Goal: Transaction & Acquisition: Book appointment/travel/reservation

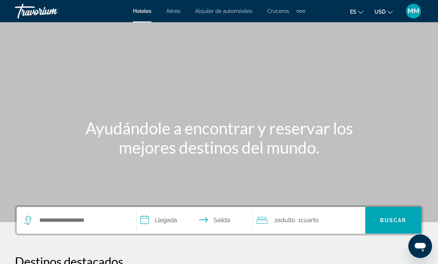
click at [384, 16] on button "USD USD ($) MXN (Mex$) CAD (Can$) GBP (£) EUR (€) AUD (A$) NZD (NZ$) CNY (CN¥)" at bounding box center [383, 11] width 18 height 11
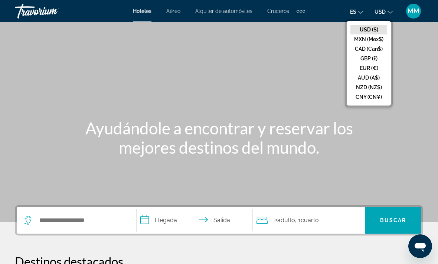
click at [375, 50] on button "CAD (Can$)" at bounding box center [368, 49] width 37 height 10
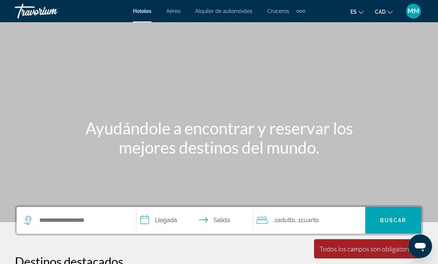
click at [141, 11] on span "Hoteles" at bounding box center [142, 11] width 19 height 6
click at [95, 221] on input "Search hotel destination" at bounding box center [82, 220] width 86 height 11
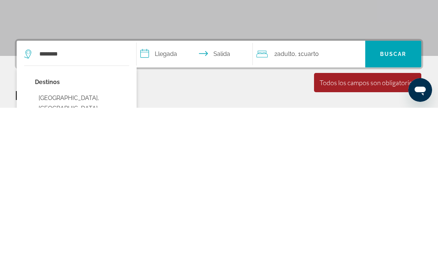
click at [100, 248] on button "[GEOGRAPHIC_DATA], [GEOGRAPHIC_DATA], [GEOGRAPHIC_DATA] (XLV)" at bounding box center [82, 265] width 94 height 35
type input "**********"
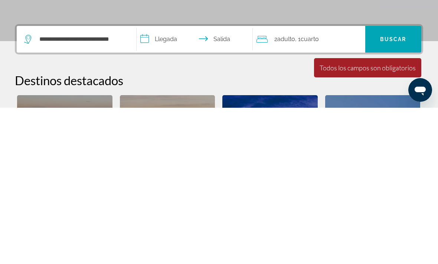
scroll to position [181, 0]
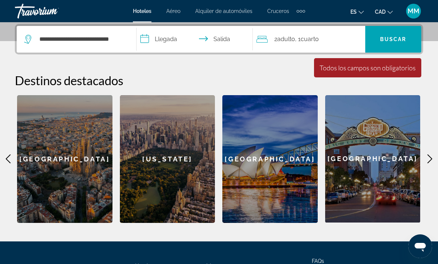
click at [147, 44] on input "**********" at bounding box center [195, 40] width 119 height 29
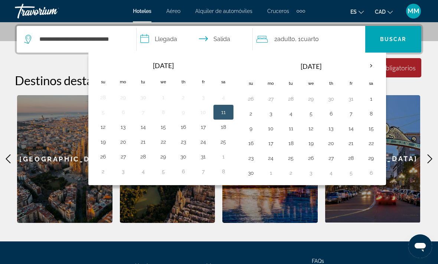
click at [125, 128] on button "13" at bounding box center [123, 127] width 12 height 10
click at [225, 111] on button "11" at bounding box center [223, 112] width 12 height 10
type input "**********"
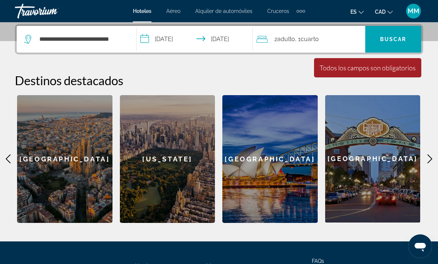
click at [307, 38] on span "Cuarto" at bounding box center [309, 39] width 18 height 7
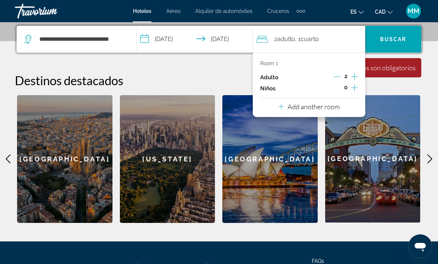
click at [356, 86] on icon "Increment children" at bounding box center [354, 87] width 7 height 9
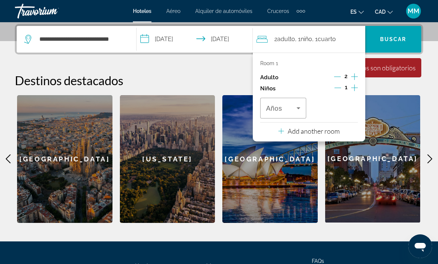
click at [355, 87] on icon "Increment children" at bounding box center [354, 88] width 7 height 7
click at [298, 110] on icon "Travelers: 2 adults, 2 children" at bounding box center [298, 108] width 9 height 9
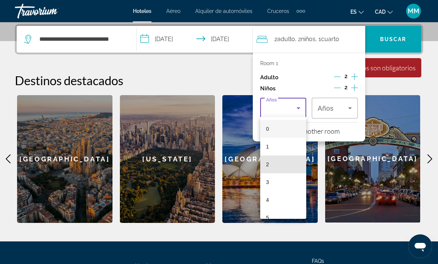
click at [281, 165] on mat-option "2" at bounding box center [283, 165] width 46 height 18
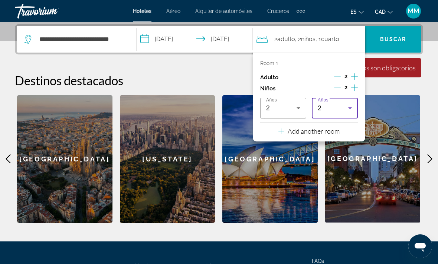
click at [351, 107] on icon "Travelers: 2 adults, 2 children" at bounding box center [349, 108] width 9 height 9
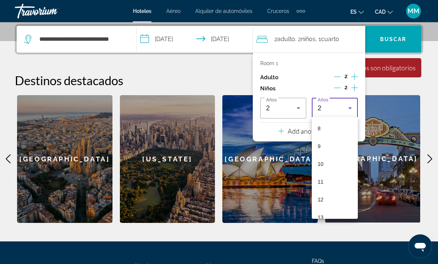
scroll to position [159, 0]
click at [341, 183] on mat-option "12" at bounding box center [335, 184] width 46 height 18
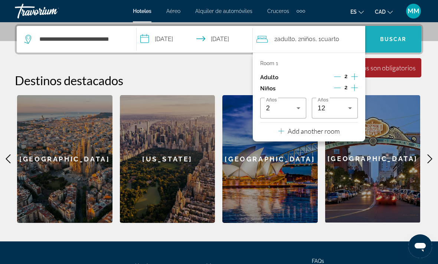
click at [401, 36] on span "Buscar" at bounding box center [393, 39] width 26 height 6
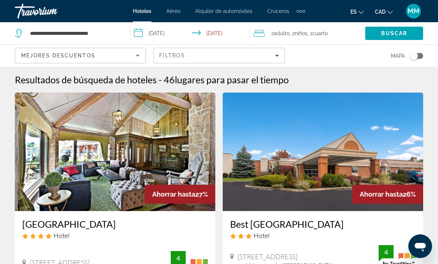
click at [298, 14] on div "Extra navigation items" at bounding box center [300, 11] width 9 height 11
click at [95, 4] on div "Hoteles Aéreo Alquiler de automóviles Cruceros Actividades Hoteles Aéreo Alquil…" at bounding box center [219, 10] width 438 height 19
click at [279, 59] on span "Filters" at bounding box center [219, 56] width 130 height 18
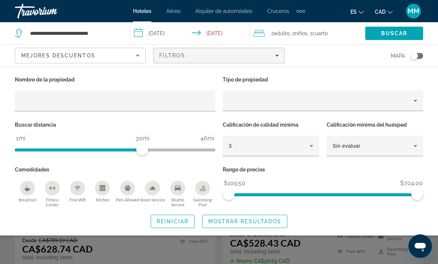
scroll to position [609, 0]
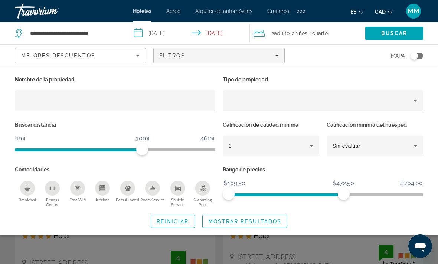
click at [398, 35] on span "Buscar" at bounding box center [394, 33] width 26 height 6
click at [245, 222] on span "Mostrar resultados" at bounding box center [244, 222] width 73 height 6
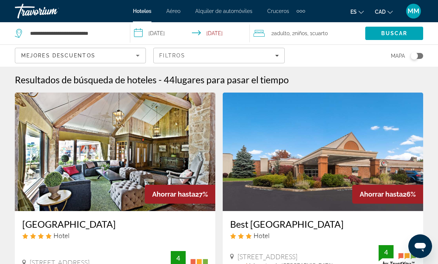
click at [304, 11] on div "Extra navigation items" at bounding box center [303, 11] width 3 height 3
click at [331, 13] on div "es English Español Français Italiano Português русский CAD USD ($) MXN (Mex$) C…" at bounding box center [367, 11] width 111 height 16
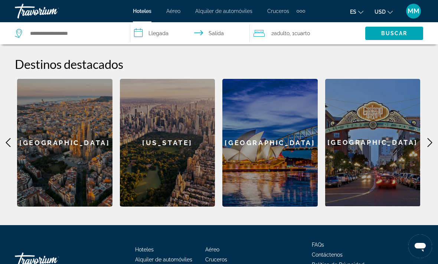
scroll to position [285, 0]
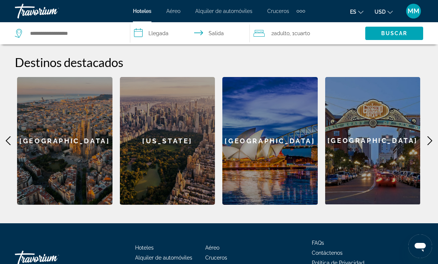
click at [429, 136] on icon "Main content" at bounding box center [429, 140] width 9 height 9
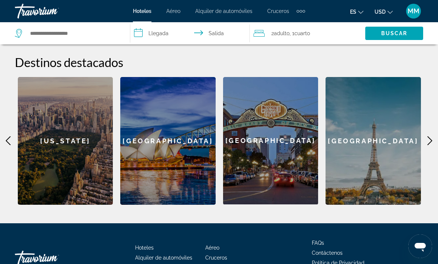
click at [427, 136] on icon "Main content" at bounding box center [429, 140] width 9 height 9
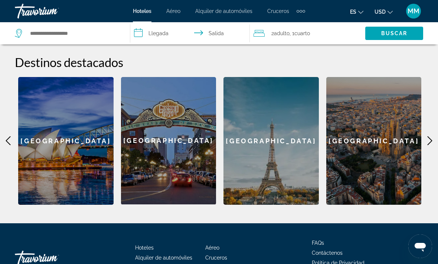
click at [434, 136] on icon "Main content" at bounding box center [429, 140] width 9 height 9
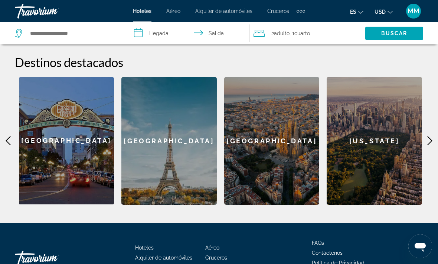
click at [433, 136] on icon "Main content" at bounding box center [429, 140] width 9 height 9
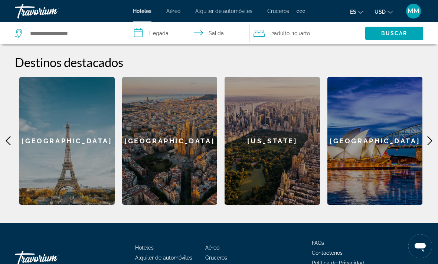
click at [432, 136] on icon "Main content" at bounding box center [429, 140] width 9 height 9
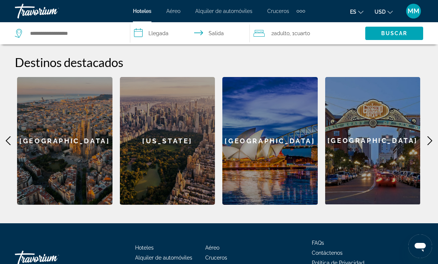
click at [428, 136] on icon "Main content" at bounding box center [429, 140] width 9 height 9
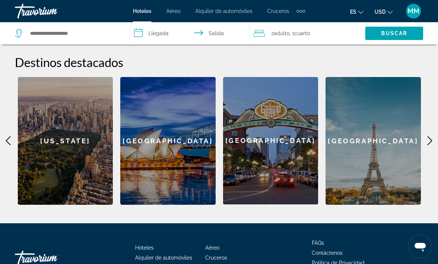
click at [429, 137] on icon "Main content" at bounding box center [429, 141] width 5 height 9
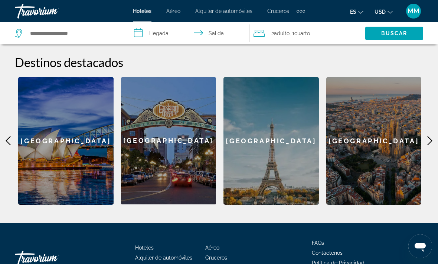
click at [433, 136] on icon "Main content" at bounding box center [429, 140] width 9 height 9
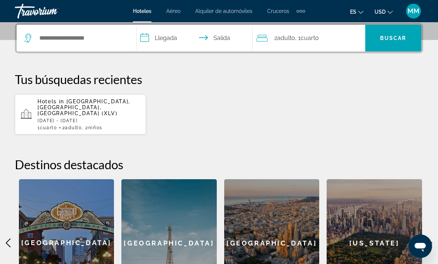
scroll to position [175, 0]
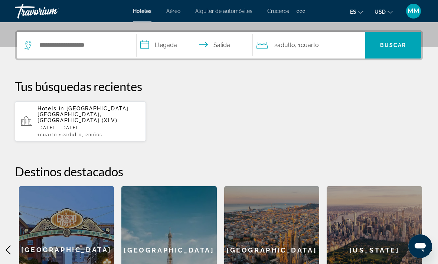
click at [91, 132] on span ", 2 Niño Niños" at bounding box center [92, 134] width 20 height 5
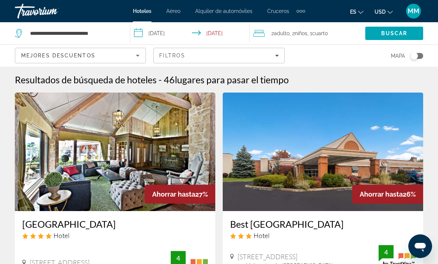
click at [421, 58] on div "Toggle map" at bounding box center [416, 56] width 13 height 6
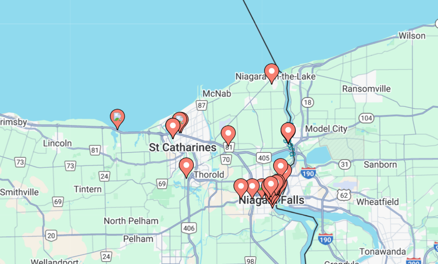
click at [162, 77] on div "Pour activer le glissement du marqueur avec le clavier, appuyez sur Alt+Entrée.…" at bounding box center [219, 166] width 438 height 198
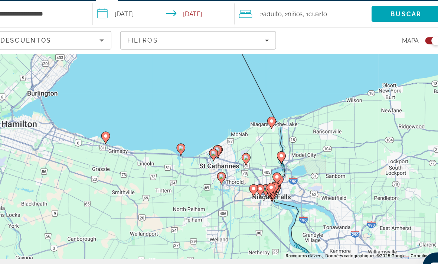
scroll to position [28, 0]
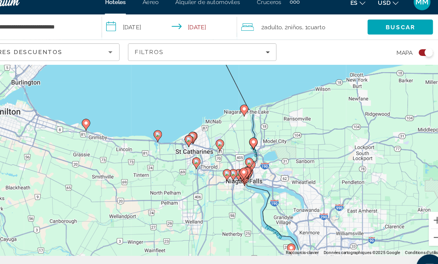
click at [410, 53] on div "Toggle map" at bounding box center [416, 56] width 13 height 6
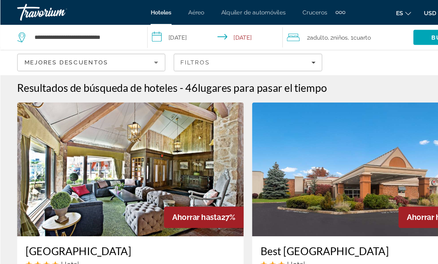
scroll to position [0, 0]
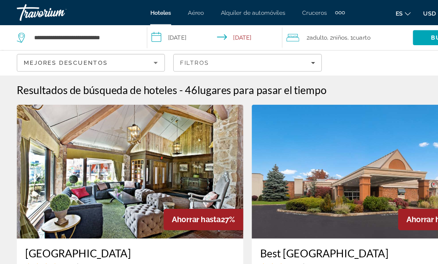
click at [136, 56] on icon "Sort by" at bounding box center [138, 56] width 4 height 2
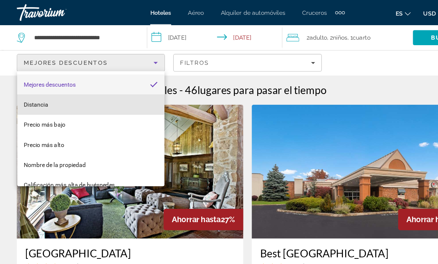
click at [78, 89] on mat-option "Distancia" at bounding box center [80, 93] width 130 height 18
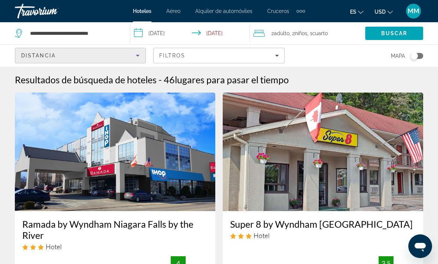
click at [390, 12] on icon "Change currency" at bounding box center [389, 12] width 5 height 5
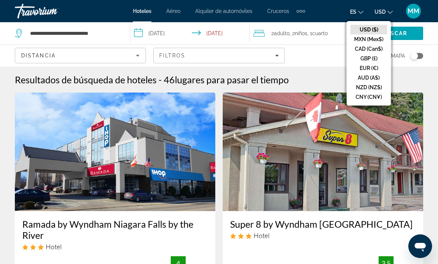
click at [378, 52] on button "CAD (Can$)" at bounding box center [368, 49] width 37 height 10
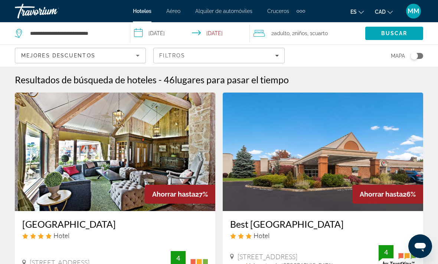
click at [387, 13] on icon "Change currency" at bounding box center [389, 12] width 5 height 5
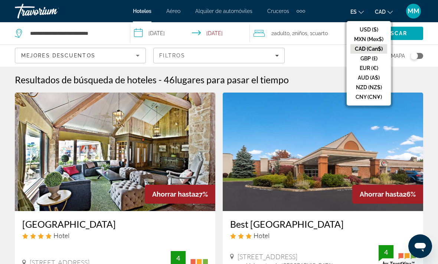
click at [373, 30] on button "USD ($)" at bounding box center [368, 30] width 37 height 10
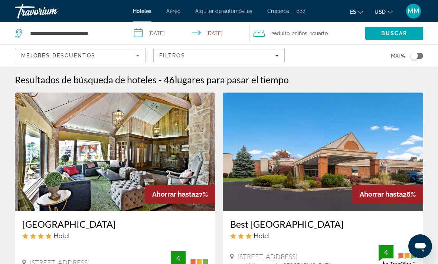
click at [140, 57] on icon "Sort by" at bounding box center [137, 55] width 9 height 9
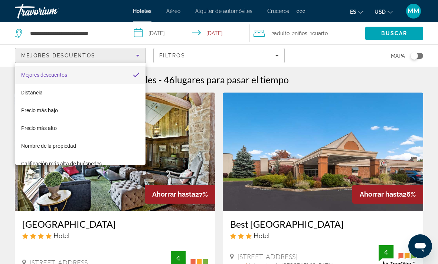
click at [170, 169] on div at bounding box center [219, 132] width 438 height 264
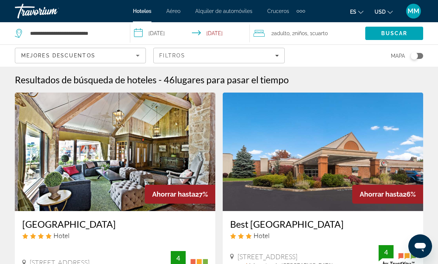
click at [136, 57] on icon "Sort by" at bounding box center [137, 55] width 9 height 9
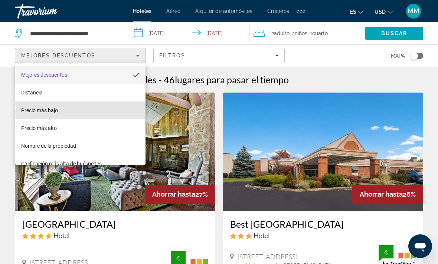
click at [68, 113] on mat-option "Precio más bajo" at bounding box center [80, 111] width 130 height 18
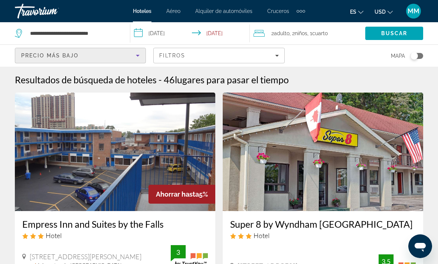
click at [388, 10] on icon "Change currency" at bounding box center [389, 12] width 5 height 5
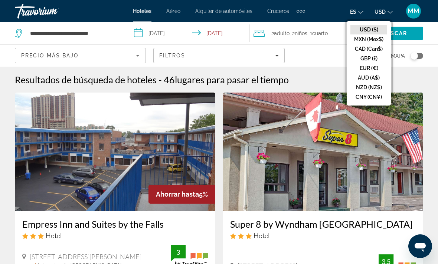
click at [373, 53] on button "CAD (Can$)" at bounding box center [368, 49] width 37 height 10
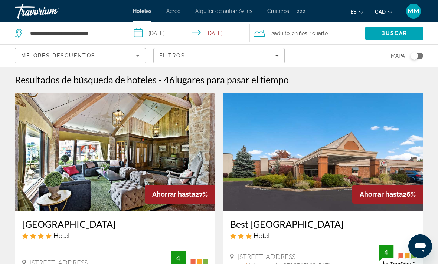
click at [134, 54] on icon "Sort by" at bounding box center [137, 55] width 9 height 9
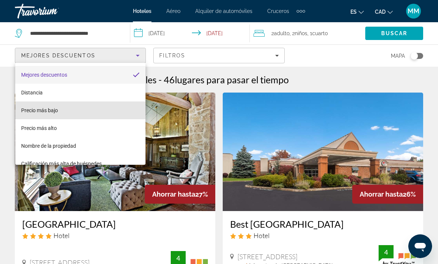
click at [91, 112] on mat-option "Precio más bajo" at bounding box center [80, 111] width 130 height 18
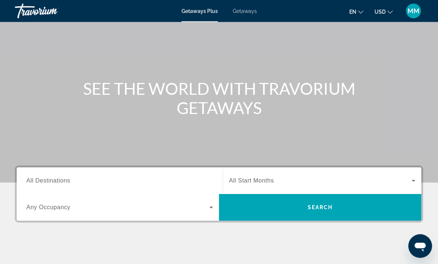
scroll to position [41, 0]
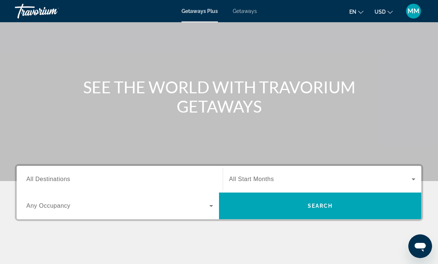
click at [205, 210] on span "Search widget" at bounding box center [117, 206] width 183 height 9
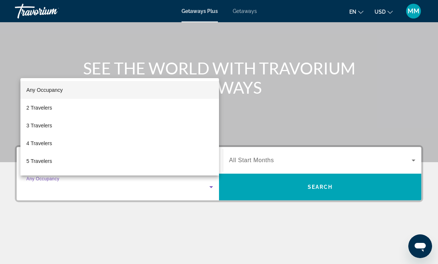
scroll to position [60, 0]
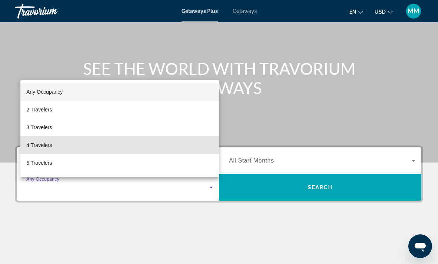
click at [44, 150] on span "4 Travelers" at bounding box center [39, 145] width 26 height 9
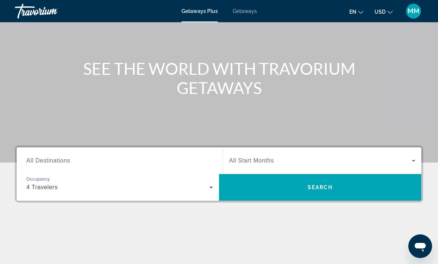
click at [52, 160] on span "All Destinations" at bounding box center [48, 161] width 44 height 6
click at [52, 160] on input "Destination All Destinations" at bounding box center [119, 161] width 187 height 9
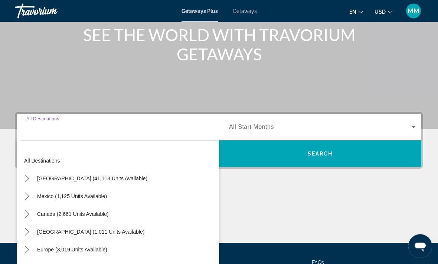
scroll to position [139, 0]
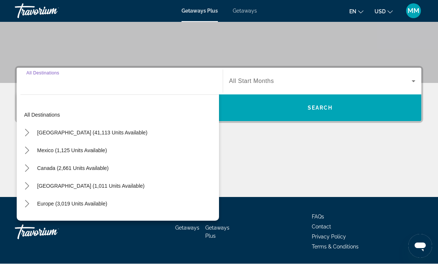
click at [76, 172] on span "Select destination: Canada (2,661 units available)" at bounding box center [72, 169] width 79 height 18
type input "**********"
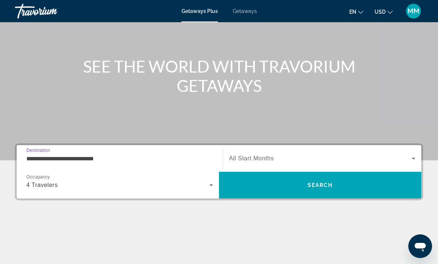
scroll to position [62, 0]
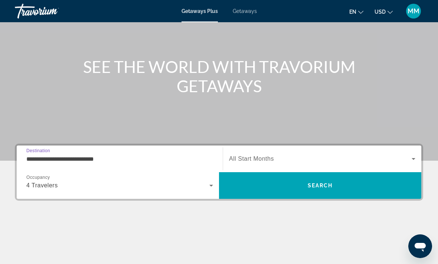
click at [404, 155] on span "Search widget" at bounding box center [320, 159] width 182 height 9
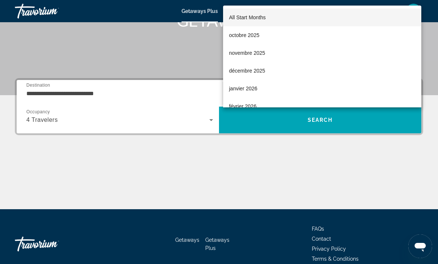
scroll to position [139, 0]
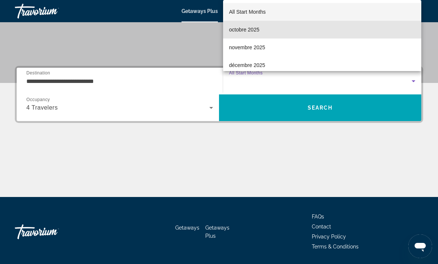
click at [249, 34] on span "octobre 2025" at bounding box center [244, 29] width 30 height 9
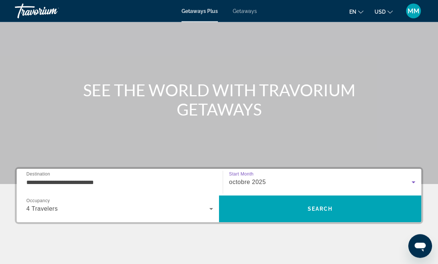
scroll to position [43, 0]
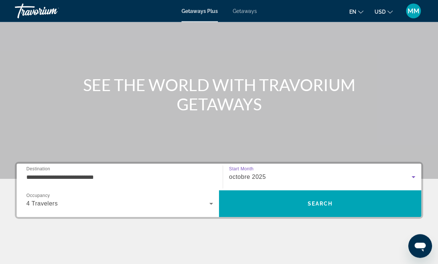
click at [311, 198] on span "Search" at bounding box center [320, 204] width 202 height 18
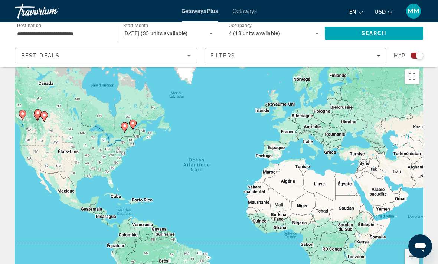
scroll to position [9, 0]
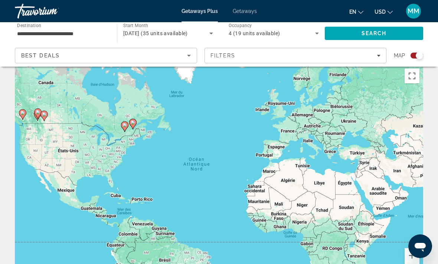
click at [375, 58] on div "Filters" at bounding box center [295, 56] width 170 height 6
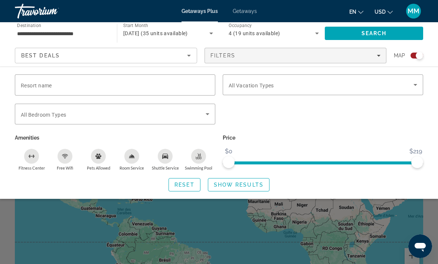
scroll to position [0, 0]
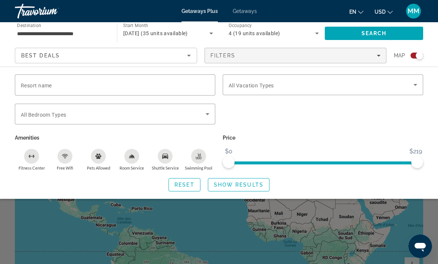
click at [188, 59] on icon "Sort by" at bounding box center [188, 55] width 9 height 9
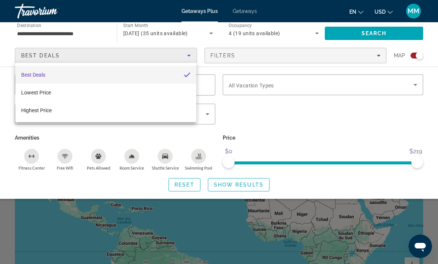
click at [151, 61] on div at bounding box center [219, 132] width 438 height 264
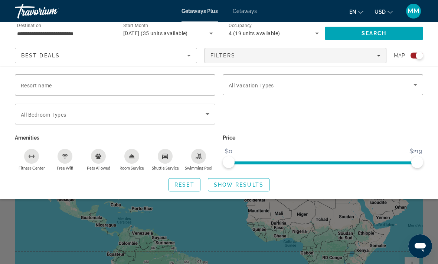
click at [221, 233] on div "Search widget" at bounding box center [219, 187] width 438 height 153
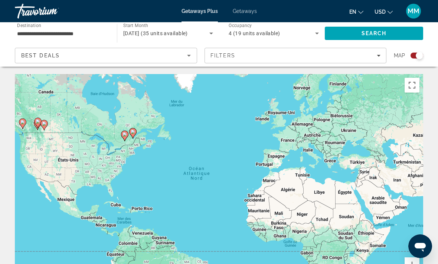
click at [188, 32] on span "October 2025 (35 units available)" at bounding box center [155, 33] width 65 height 6
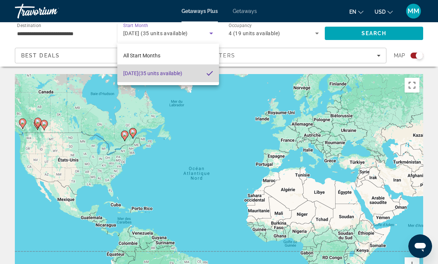
click at [177, 76] on span "October 2025 (35 units available)" at bounding box center [152, 73] width 59 height 9
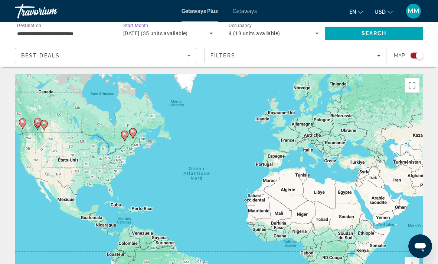
click at [58, 26] on div "**********" at bounding box center [62, 33] width 90 height 21
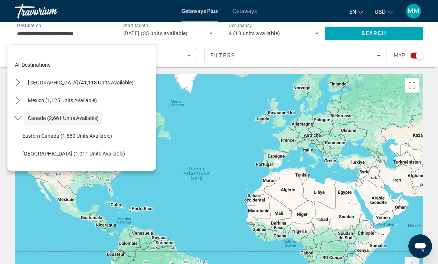
scroll to position [9, 0]
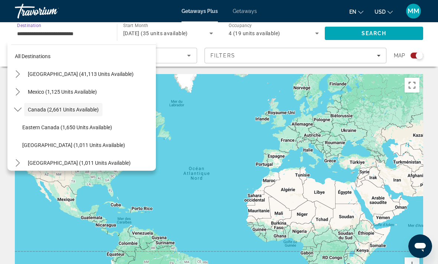
click at [83, 114] on span "Select destination: Canada (2,661 units available)" at bounding box center [63, 110] width 78 height 18
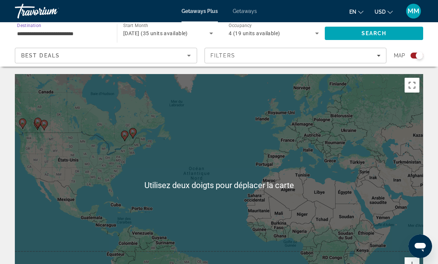
scroll to position [1, 0]
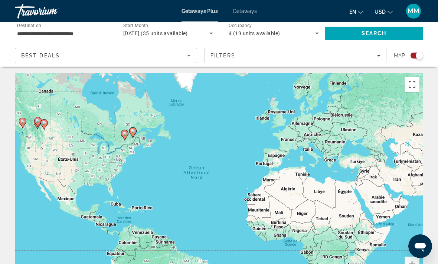
click at [316, 30] on icon "Search widget" at bounding box center [316, 33] width 9 height 9
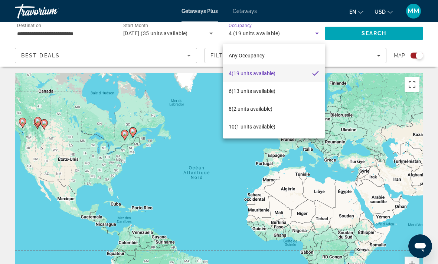
click at [368, 31] on div at bounding box center [219, 132] width 438 height 264
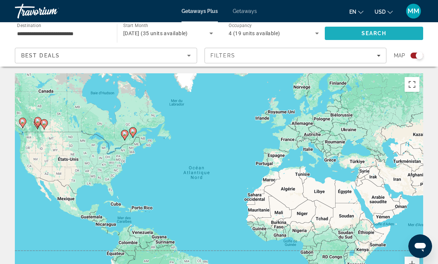
click at [375, 33] on span "Search" at bounding box center [373, 33] width 25 height 6
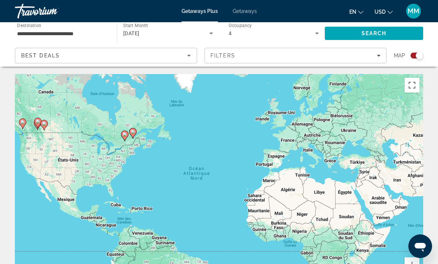
click at [379, 39] on span "Search" at bounding box center [374, 33] width 98 height 18
click at [375, 58] on div "Filters" at bounding box center [295, 56] width 170 height 6
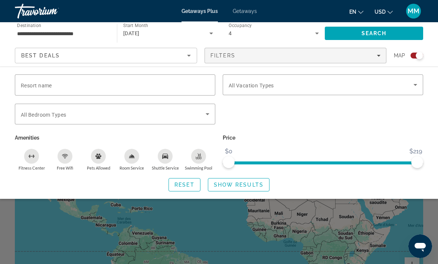
click at [171, 54] on div "Best Deals" at bounding box center [104, 55] width 166 height 9
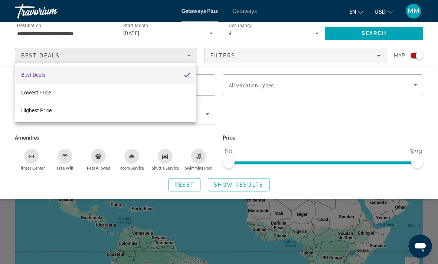
click at [184, 59] on div at bounding box center [219, 132] width 438 height 264
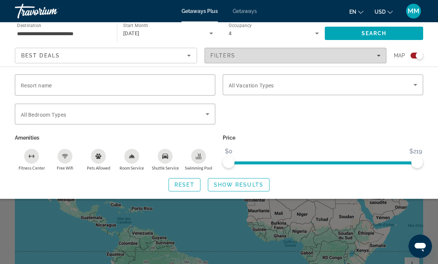
click at [378, 61] on span "Filters" at bounding box center [295, 56] width 181 height 18
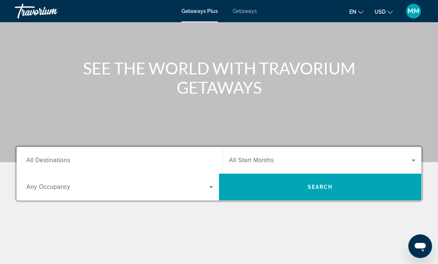
scroll to position [61, 0]
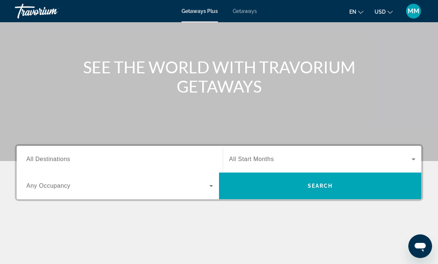
click at [56, 161] on span "All Destinations" at bounding box center [48, 159] width 44 height 6
click at [56, 161] on input "Destination All Destinations" at bounding box center [119, 159] width 187 height 9
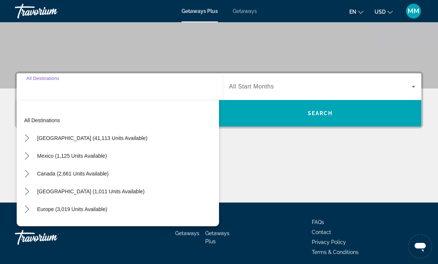
scroll to position [139, 0]
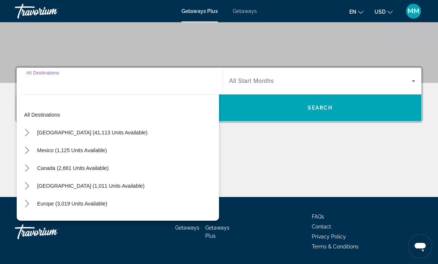
click at [92, 170] on span "Canada (2,661 units available)" at bounding box center [73, 168] width 72 height 6
type input "**********"
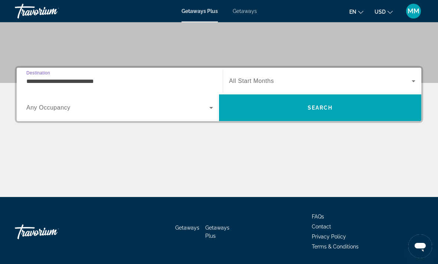
click at [92, 112] on span "Search widget" at bounding box center [117, 107] width 183 height 9
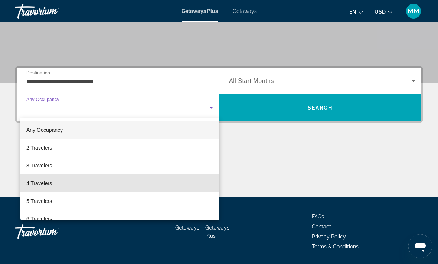
click at [41, 186] on span "4 Travelers" at bounding box center [39, 183] width 26 height 9
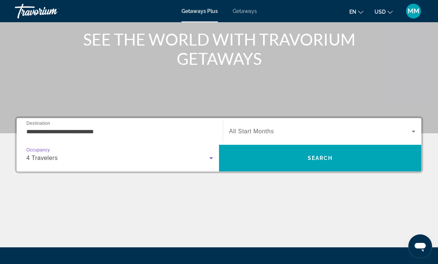
scroll to position [89, 0]
click at [283, 133] on span "Search widget" at bounding box center [320, 132] width 182 height 9
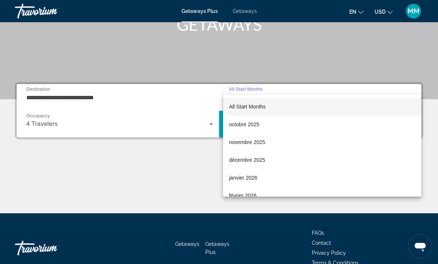
scroll to position [139, 0]
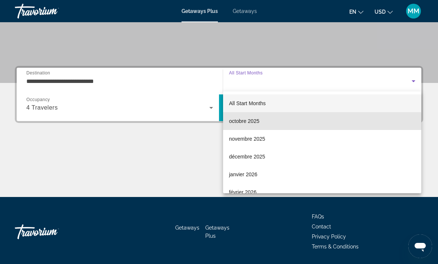
click at [246, 125] on span "octobre 2025" at bounding box center [244, 121] width 30 height 9
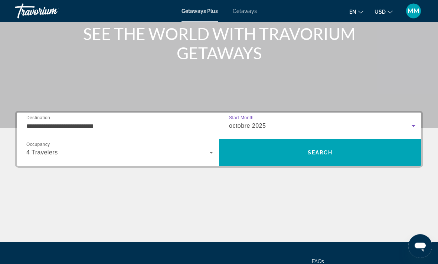
scroll to position [92, 0]
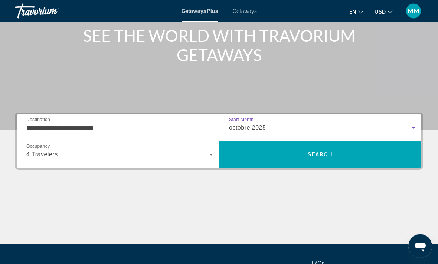
click at [324, 152] on span "Search" at bounding box center [319, 155] width 25 height 6
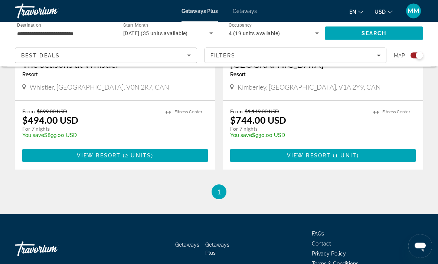
scroll to position [1147, 0]
click at [375, 60] on span "Filters" at bounding box center [295, 56] width 181 height 18
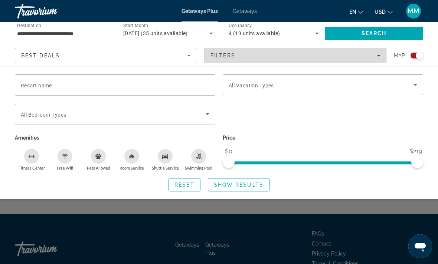
click at [373, 58] on div "Filters" at bounding box center [295, 56] width 170 height 6
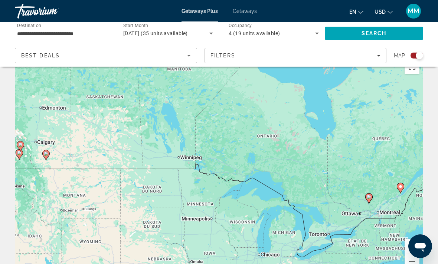
scroll to position [19, 0]
click at [260, 148] on div "Pour activer le glissement du marqueur avec le clavier, appuyez sur Alt+Entrée.…" at bounding box center [219, 166] width 408 height 223
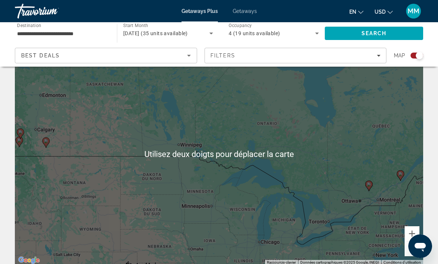
scroll to position [42, 0]
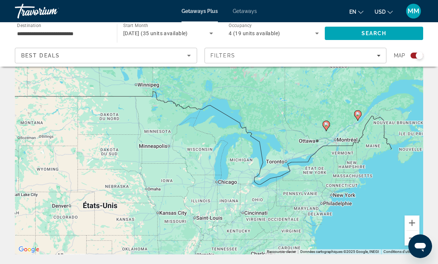
click at [278, 165] on div "Pour activer le glissement du marqueur avec le clavier, appuyez sur Alt+Entrée.…" at bounding box center [219, 143] width 408 height 223
click at [281, 163] on div "Pour activer le glissement du marqueur avec le clavier, appuyez sur Alt+Entrée.…" at bounding box center [219, 143] width 408 height 223
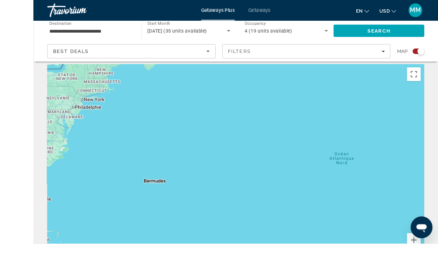
scroll to position [47, 0]
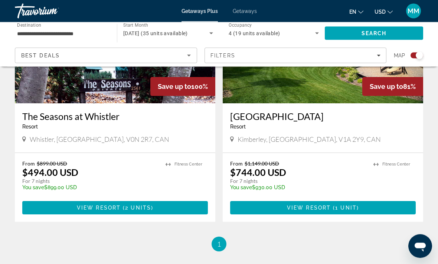
click at [380, 57] on icon "Filters" at bounding box center [378, 56] width 4 height 4
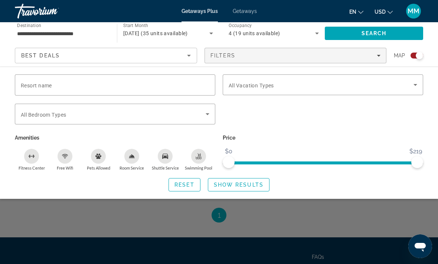
scroll to position [1130, 0]
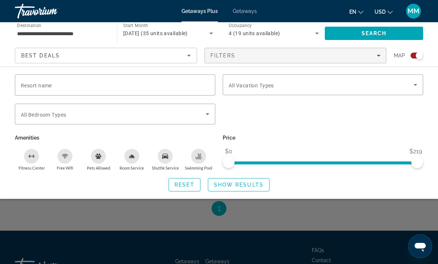
click at [251, 187] on span "Search widget" at bounding box center [238, 185] width 61 height 18
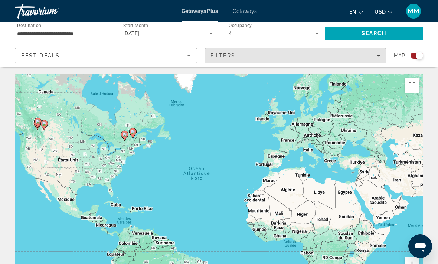
click at [381, 60] on span "Filters" at bounding box center [295, 56] width 181 height 18
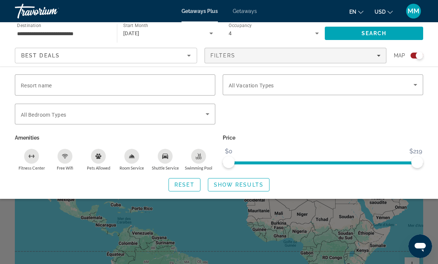
click at [414, 81] on icon "Search widget" at bounding box center [415, 84] width 9 height 9
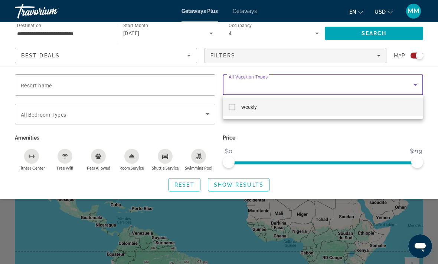
click at [415, 83] on div at bounding box center [219, 132] width 438 height 264
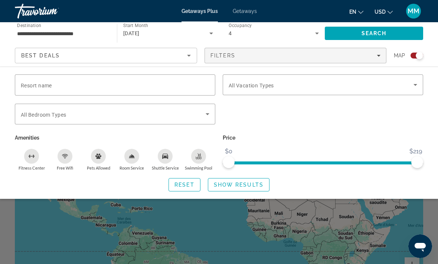
click at [184, 59] on div "Best Deals" at bounding box center [104, 55] width 166 height 9
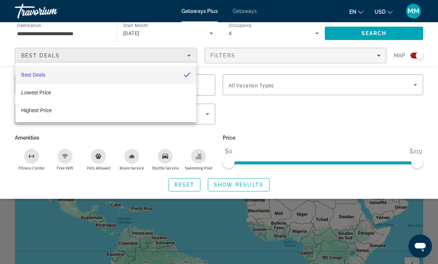
click at [291, 134] on div at bounding box center [219, 132] width 438 height 264
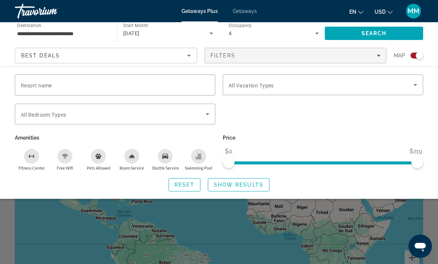
scroll to position [10, 0]
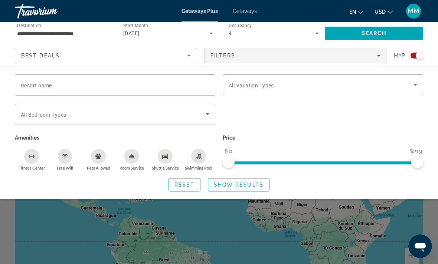
click at [221, 221] on div "Search widget" at bounding box center [219, 187] width 438 height 153
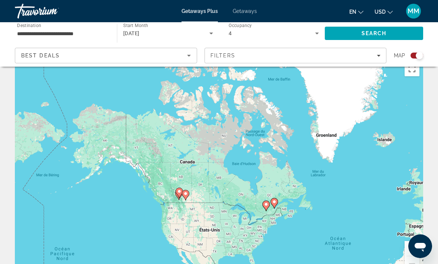
scroll to position [0, 0]
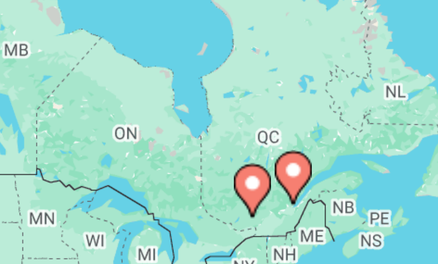
type input "**********"
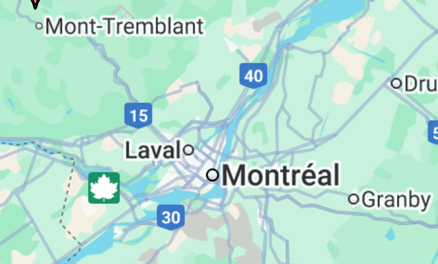
click at [51, 74] on div "Pour activer le glissement du marqueur avec le clavier, appuyez sur Alt+Entrée.…" at bounding box center [219, 185] width 408 height 223
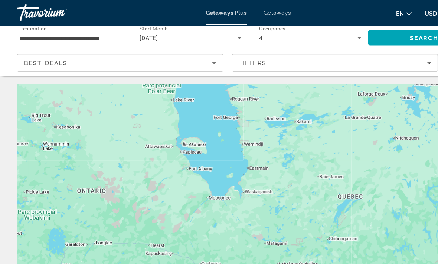
click at [247, 11] on span "Getaways" at bounding box center [245, 11] width 24 height 6
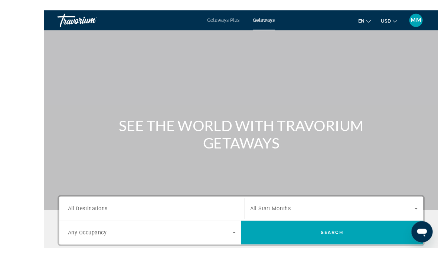
scroll to position [27, 0]
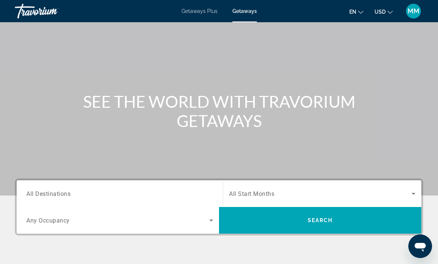
click at [55, 195] on span "All Destinations" at bounding box center [48, 193] width 44 height 7
click at [55, 195] on input "Destination All Destinations" at bounding box center [119, 194] width 187 height 9
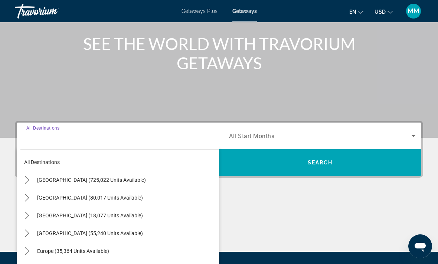
scroll to position [162, 0]
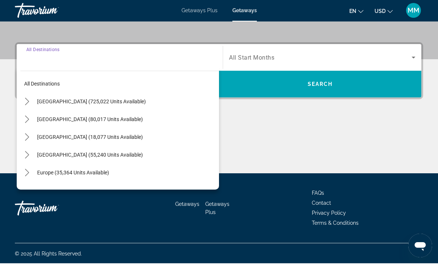
click at [95, 141] on span "Select destination: Canada (18,077 units available)" at bounding box center [125, 138] width 185 height 18
type input "**********"
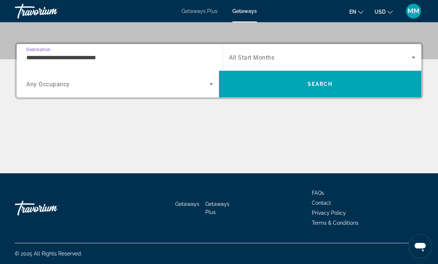
click at [210, 86] on icon "Search widget" at bounding box center [211, 84] width 9 height 9
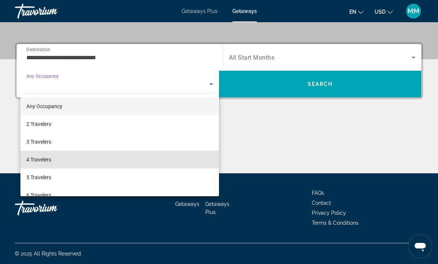
click at [46, 159] on span "4 Travelers" at bounding box center [38, 159] width 25 height 9
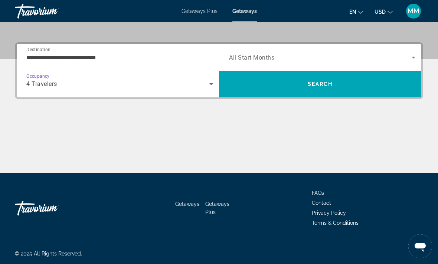
click at [415, 54] on icon "Search widget" at bounding box center [413, 57] width 9 height 9
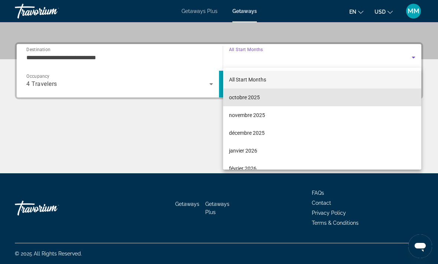
click at [248, 100] on span "octobre 2025" at bounding box center [244, 97] width 31 height 9
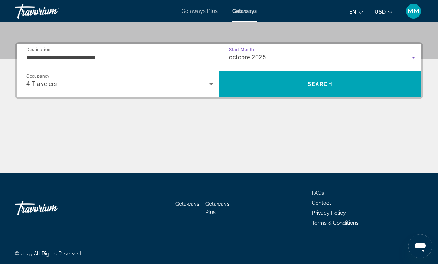
click at [345, 83] on span "Search" at bounding box center [320, 84] width 202 height 18
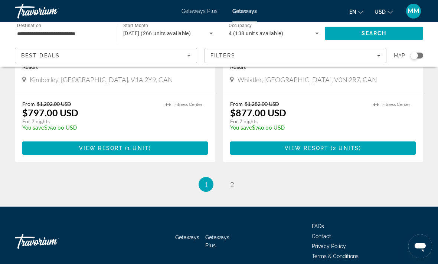
scroll to position [1472, 0]
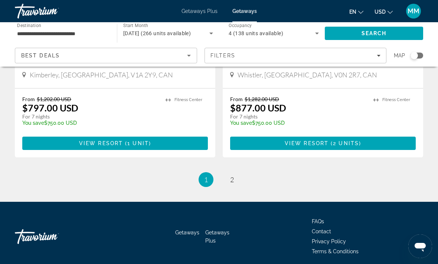
click at [236, 179] on link "page 2" at bounding box center [232, 180] width 13 height 13
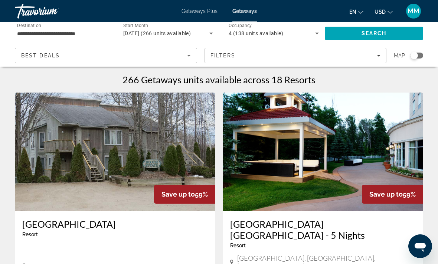
click at [207, 32] on icon "Search widget" at bounding box center [211, 33] width 9 height 9
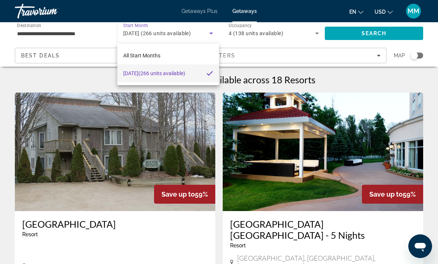
click at [160, 119] on div at bounding box center [219, 132] width 438 height 264
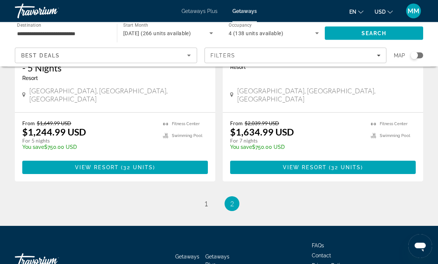
scroll to position [705, 0]
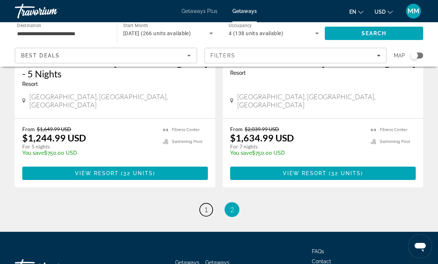
click at [201, 204] on link "page 1" at bounding box center [206, 210] width 13 height 13
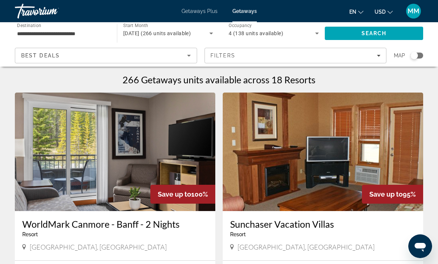
click at [192, 57] on icon "Sort by" at bounding box center [188, 55] width 9 height 9
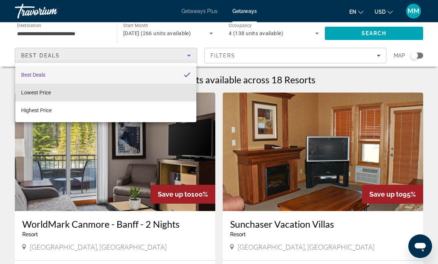
click at [62, 99] on mat-option "Lowest Price" at bounding box center [105, 93] width 181 height 18
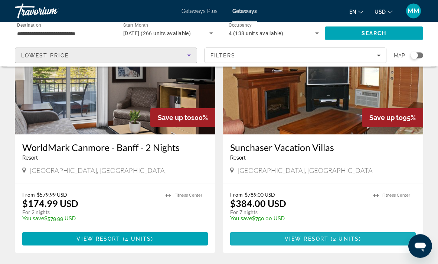
scroll to position [77, 0]
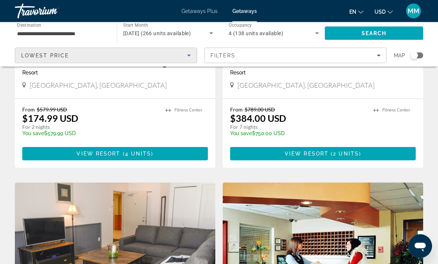
click at [140, 157] on span "Main content" at bounding box center [114, 154] width 185 height 18
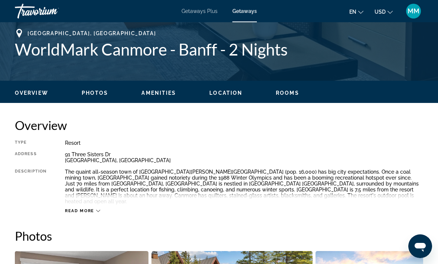
scroll to position [283, 0]
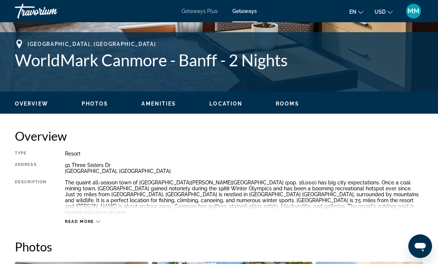
click at [96, 220] on icon "Main content" at bounding box center [98, 222] width 4 height 4
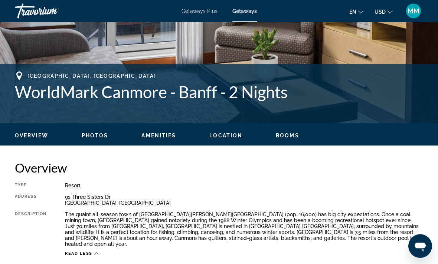
scroll to position [250, 0]
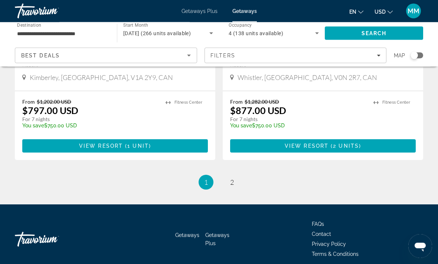
scroll to position [1472, 0]
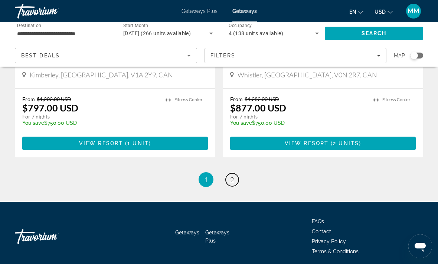
click at [236, 177] on link "page 2" at bounding box center [232, 180] width 13 height 13
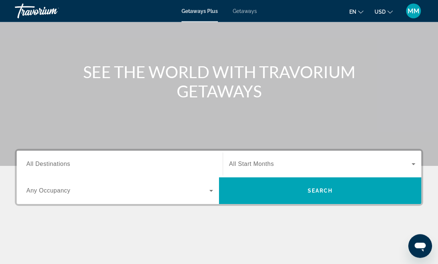
scroll to position [59, 0]
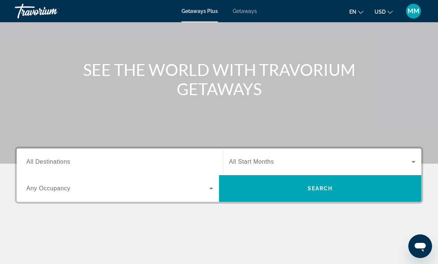
click at [63, 161] on span "All Destinations" at bounding box center [48, 162] width 44 height 6
click at [63, 161] on input "Destination All Destinations" at bounding box center [119, 162] width 187 height 9
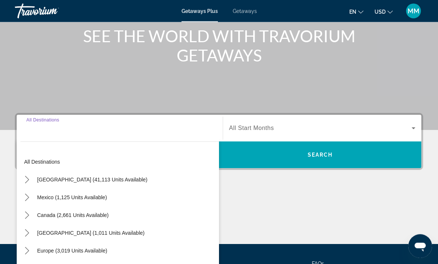
scroll to position [139, 0]
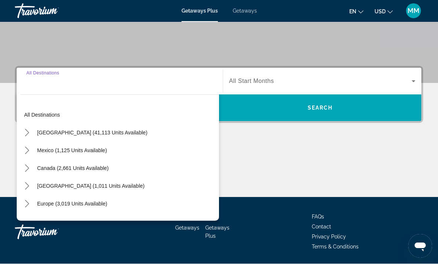
click at [89, 171] on span "Select destination: Canada (2,661 units available)" at bounding box center [72, 169] width 79 height 18
type input "**********"
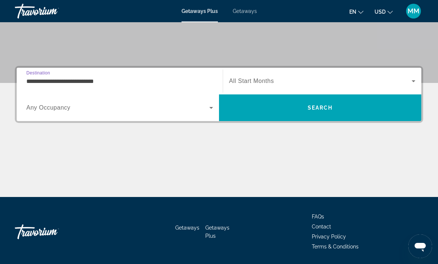
click at [208, 108] on icon "Search widget" at bounding box center [211, 107] width 9 height 9
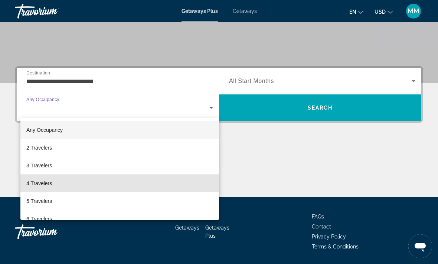
click at [40, 185] on span "4 Travelers" at bounding box center [39, 183] width 26 height 9
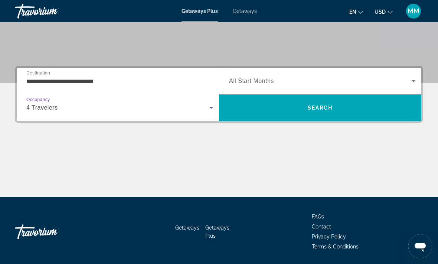
click at [410, 81] on icon "Search widget" at bounding box center [413, 81] width 9 height 9
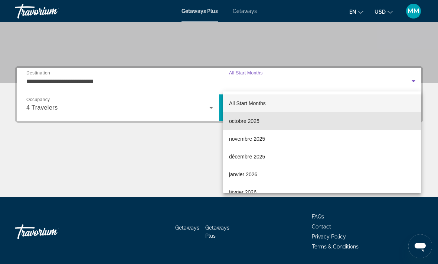
click at [246, 123] on span "octobre 2025" at bounding box center [244, 121] width 30 height 9
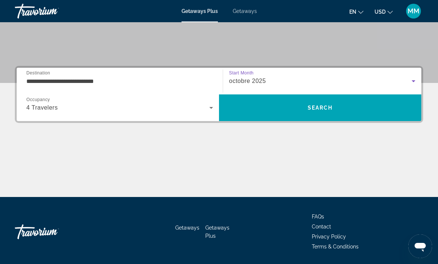
click at [352, 109] on span "Search" at bounding box center [320, 108] width 202 height 18
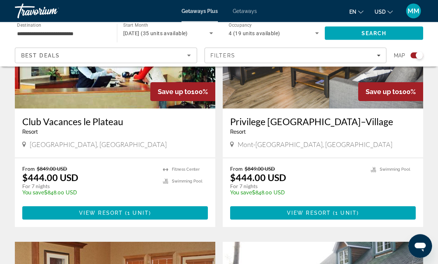
scroll to position [336, 0]
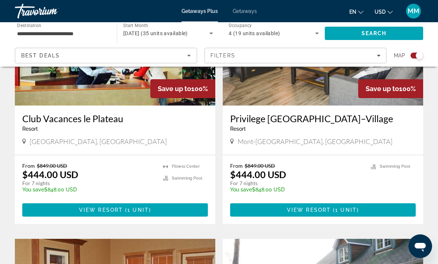
click at [331, 212] on span "Main content" at bounding box center [331, 210] width 2 height 6
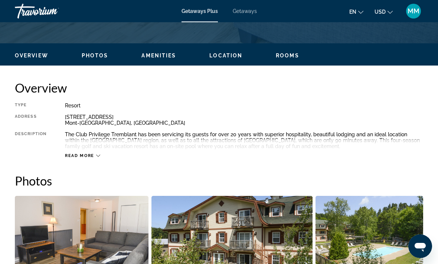
scroll to position [331, 0]
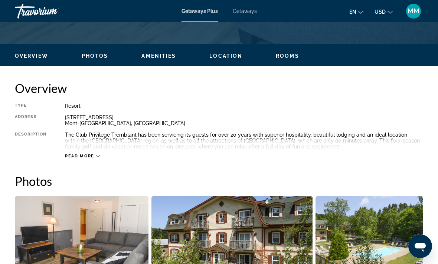
click at [96, 158] on icon "Main content" at bounding box center [98, 156] width 4 height 4
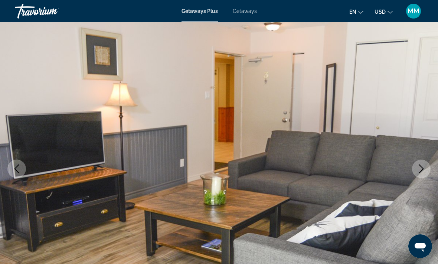
scroll to position [28, 0]
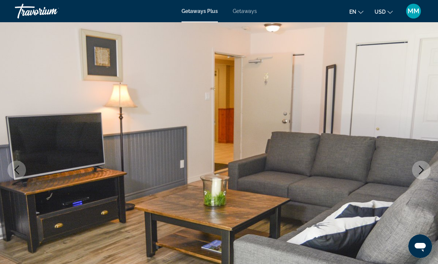
click at [241, 14] on span "Getaways" at bounding box center [245, 11] width 24 height 6
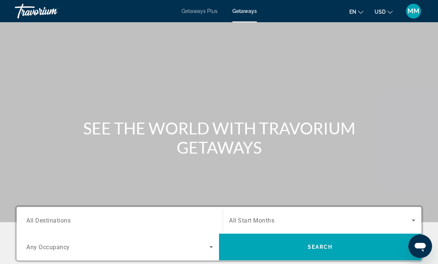
click at [247, 45] on div "Main content" at bounding box center [219, 111] width 438 height 223
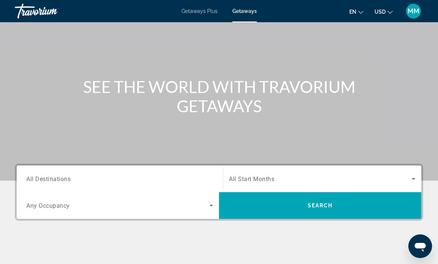
scroll to position [42, 0]
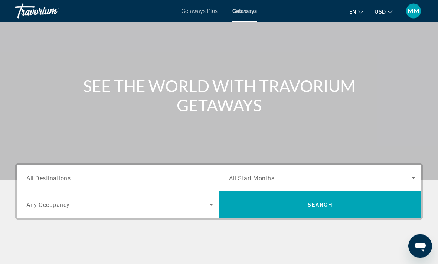
click at [84, 178] on input "Destination All Destinations" at bounding box center [119, 179] width 187 height 9
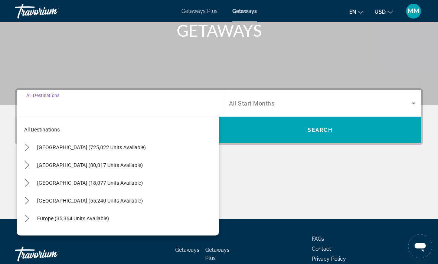
scroll to position [139, 0]
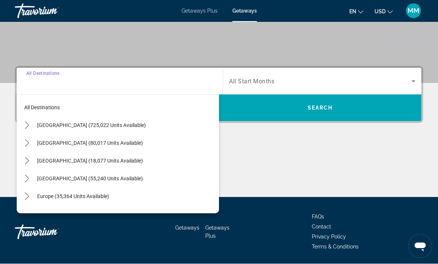
click at [73, 162] on span "Canada (18,077 units available)" at bounding box center [90, 161] width 106 height 6
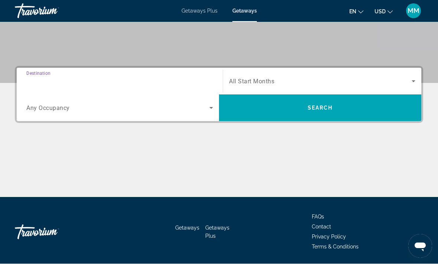
type input "**********"
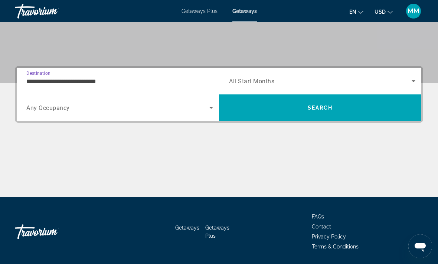
click at [210, 107] on icon "Search widget" at bounding box center [211, 107] width 9 height 9
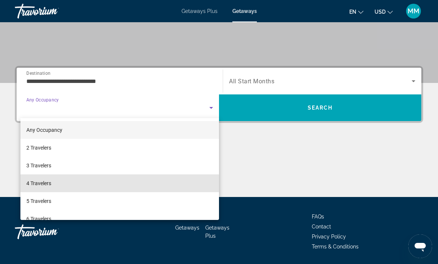
click at [43, 187] on span "4 Travelers" at bounding box center [38, 183] width 25 height 9
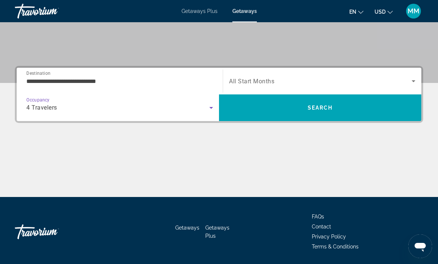
click at [406, 84] on span "Search widget" at bounding box center [320, 81] width 182 height 9
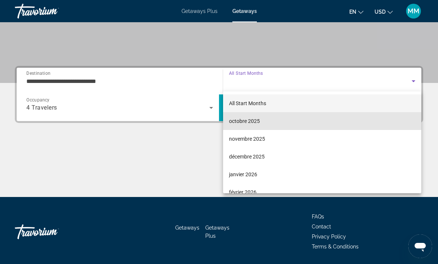
click at [244, 123] on span "octobre 2025" at bounding box center [244, 121] width 31 height 9
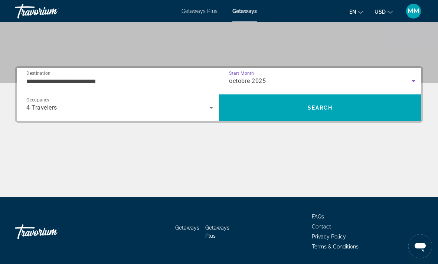
click at [341, 111] on span "Search" at bounding box center [320, 108] width 202 height 18
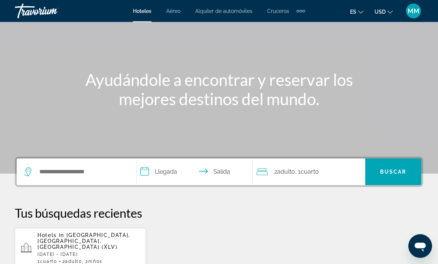
scroll to position [50, 0]
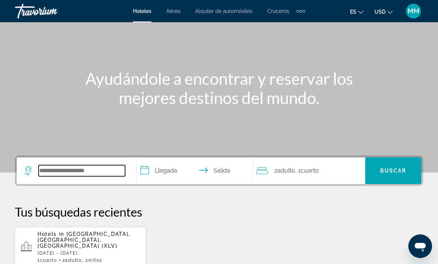
click at [99, 169] on input "Search hotel destination" at bounding box center [82, 170] width 86 height 11
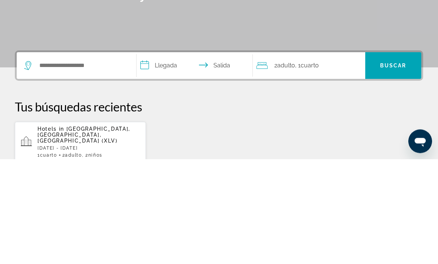
scroll to position [155, 0]
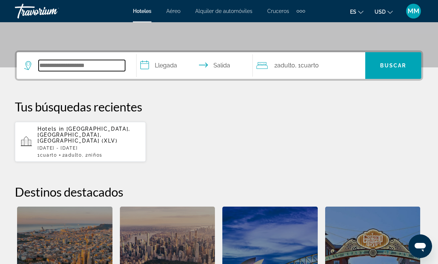
click at [87, 70] on input "Search hotel destination" at bounding box center [82, 65] width 86 height 11
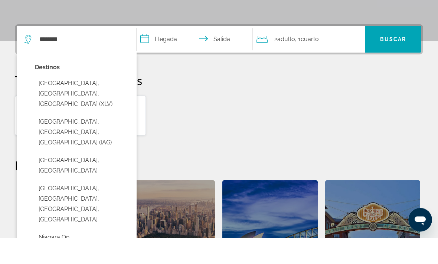
click at [106, 103] on button "[GEOGRAPHIC_DATA], [GEOGRAPHIC_DATA], [GEOGRAPHIC_DATA] (XLV)" at bounding box center [82, 120] width 94 height 35
type input "**********"
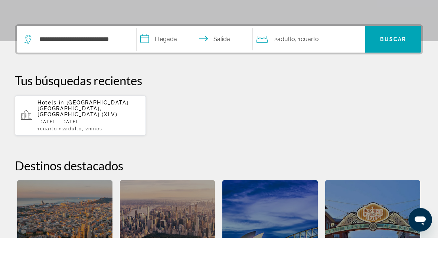
click at [155, 53] on input "**********" at bounding box center [195, 67] width 119 height 29
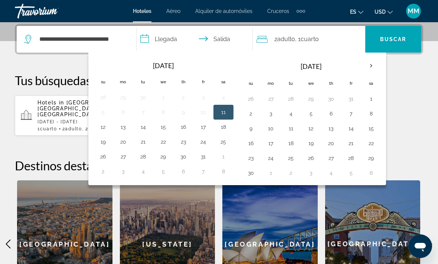
click at [124, 131] on button "13" at bounding box center [123, 127] width 12 height 10
click at [223, 115] on button "11" at bounding box center [223, 112] width 12 height 10
type input "**********"
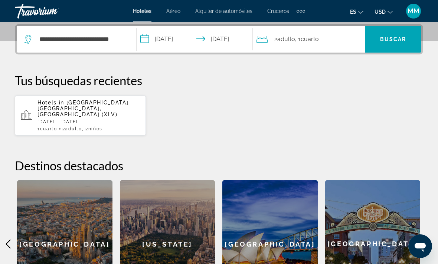
click at [178, 40] on input "**********" at bounding box center [195, 40] width 119 height 29
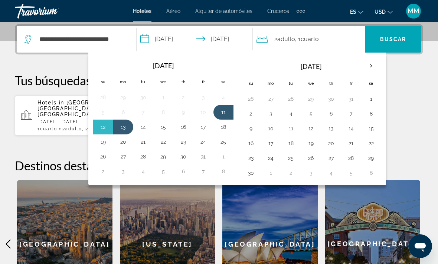
click at [316, 40] on span "Cuarto" at bounding box center [309, 39] width 18 height 7
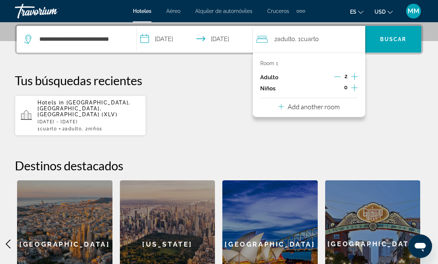
click at [353, 87] on icon "Increment children" at bounding box center [354, 87] width 7 height 9
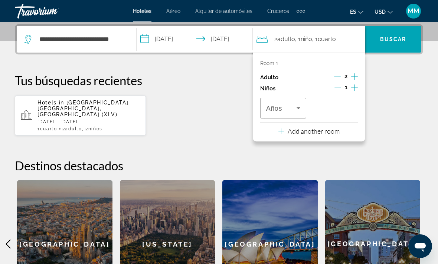
click at [355, 90] on icon "Increment children" at bounding box center [354, 87] width 7 height 9
click at [296, 105] on icon "Travelers: 2 adults, 2 children" at bounding box center [298, 108] width 9 height 9
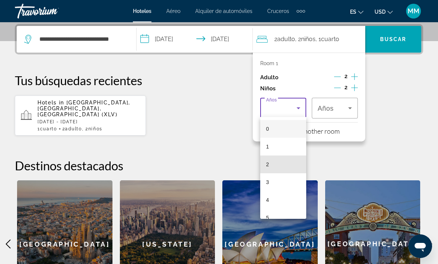
click at [288, 167] on mat-option "2" at bounding box center [283, 165] width 46 height 18
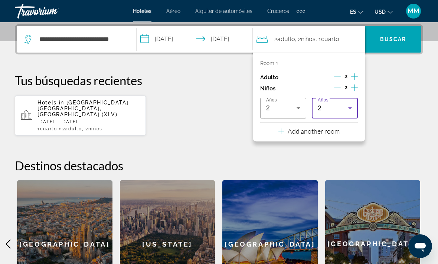
click at [350, 105] on icon "Travelers: 2 adults, 2 children" at bounding box center [349, 108] width 9 height 9
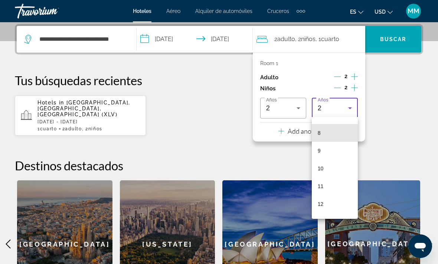
scroll to position [148, 0]
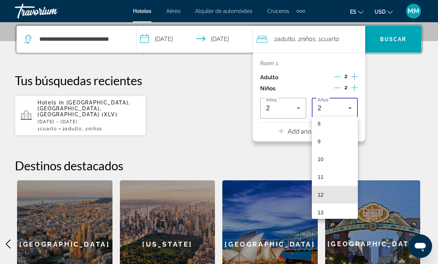
click at [336, 197] on mat-option "12" at bounding box center [335, 195] width 46 height 18
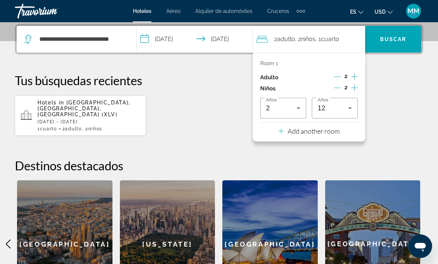
click at [394, 51] on span "Search" at bounding box center [393, 39] width 56 height 27
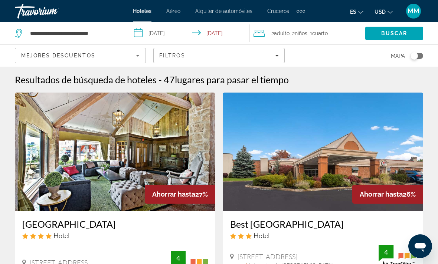
click at [140, 57] on icon "Sort by" at bounding box center [137, 55] width 9 height 9
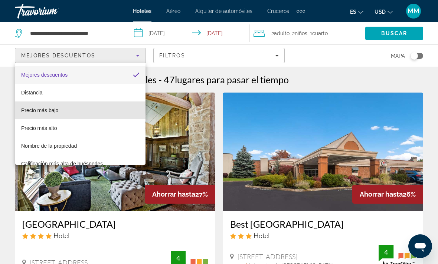
click at [50, 113] on span "Precio más bajo" at bounding box center [39, 111] width 37 height 6
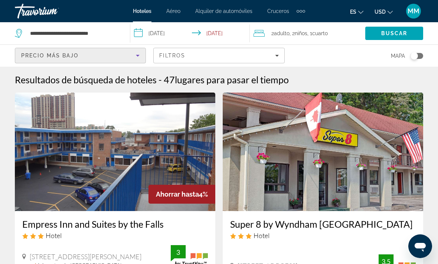
click at [269, 56] on div "Filtros" at bounding box center [218, 56] width 119 height 6
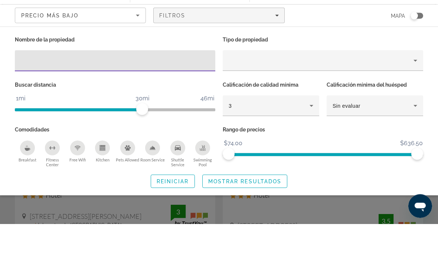
scroll to position [40, 0]
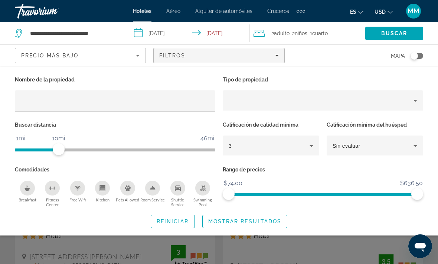
click at [310, 146] on icon "Hotel Filters" at bounding box center [311, 146] width 9 height 9
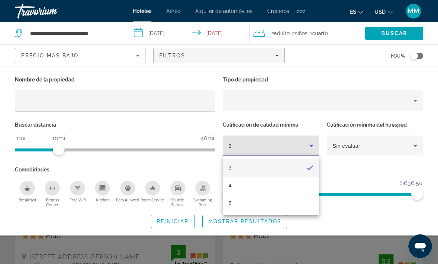
click at [309, 148] on div at bounding box center [219, 132] width 438 height 264
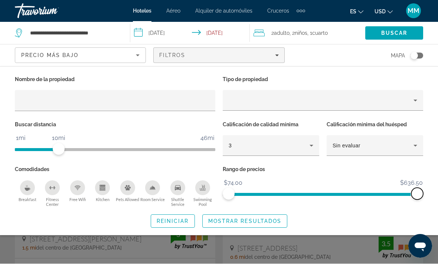
scroll to position [18, 0]
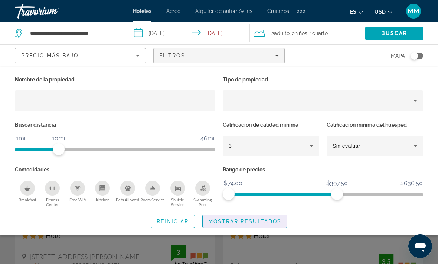
click at [232, 240] on div "Search widget" at bounding box center [219, 187] width 438 height 153
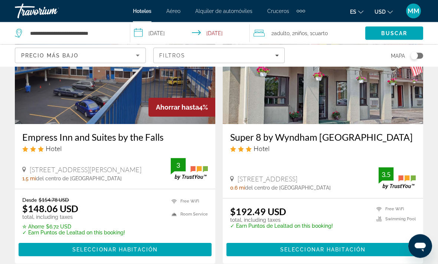
scroll to position [88, 0]
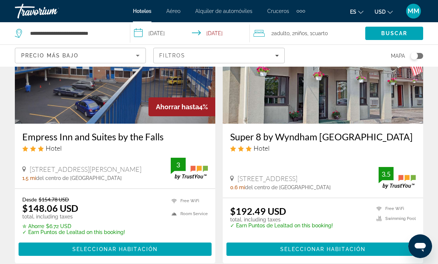
click at [337, 247] on span "Seleccionar habitación" at bounding box center [322, 250] width 85 height 6
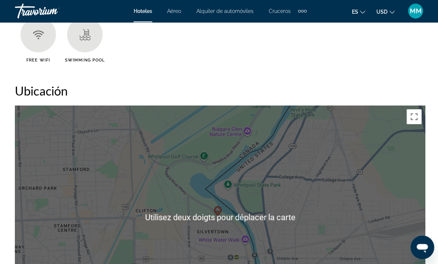
scroll to position [776, 0]
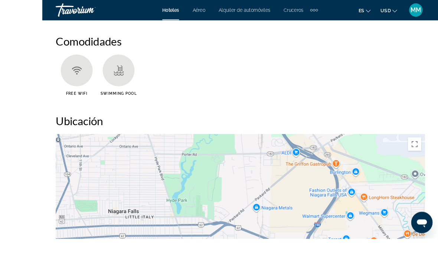
scroll to position [776, 0]
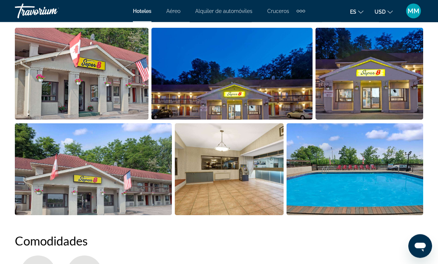
click at [105, 93] on img "Open full-screen image slider" at bounding box center [82, 74] width 134 height 92
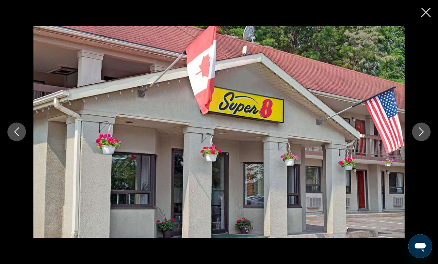
click at [420, 132] on icon "Next image" at bounding box center [421, 132] width 9 height 9
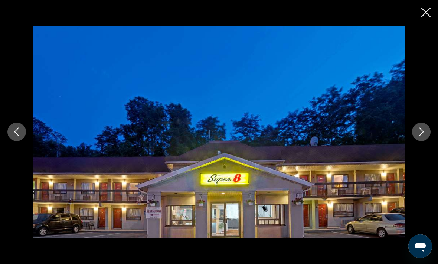
click at [418, 136] on icon "Next image" at bounding box center [421, 132] width 9 height 9
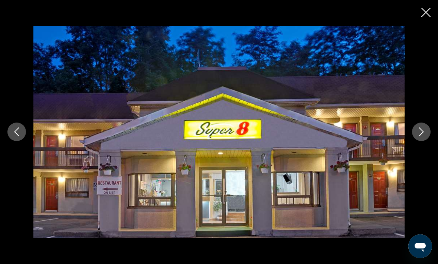
click at [421, 135] on icon "Next image" at bounding box center [421, 132] width 9 height 9
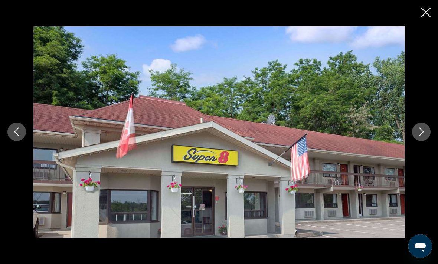
click at [417, 139] on button "Next image" at bounding box center [421, 132] width 19 height 19
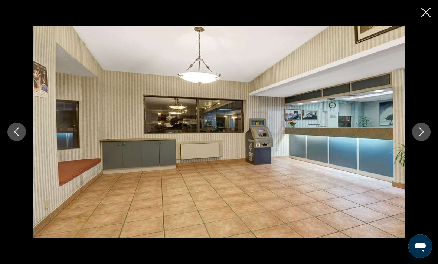
click at [418, 130] on icon "Next image" at bounding box center [421, 132] width 9 height 9
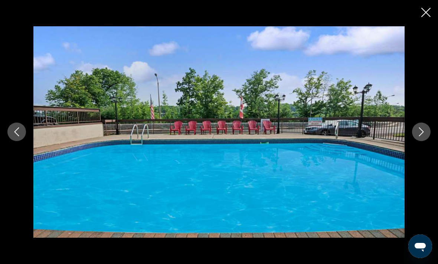
click at [427, 15] on icon "Close slideshow" at bounding box center [425, 12] width 9 height 9
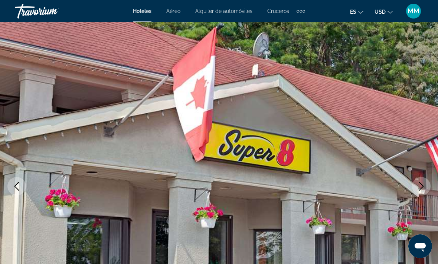
scroll to position [0, 0]
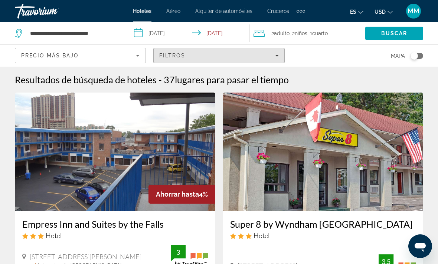
click at [273, 55] on div "Filtros" at bounding box center [218, 56] width 119 height 6
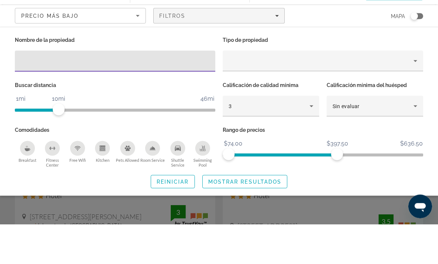
scroll to position [40, 0]
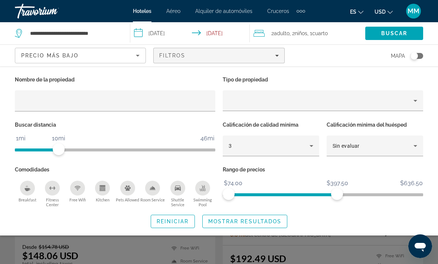
click at [31, 188] on div "Breakfast" at bounding box center [27, 188] width 15 height 15
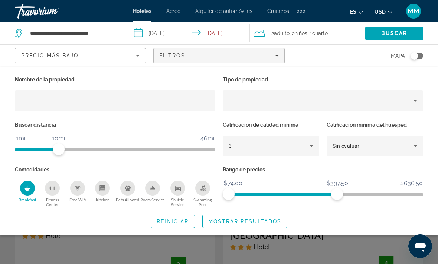
click at [204, 193] on div "Swimming Pool" at bounding box center [202, 188] width 15 height 15
click at [242, 220] on span "Mostrar resultados" at bounding box center [244, 222] width 73 height 6
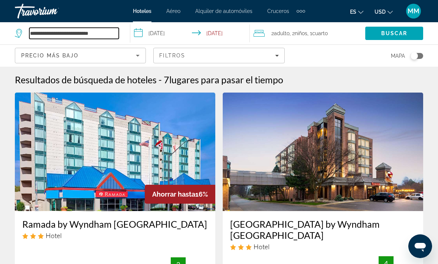
click at [105, 34] on input "**********" at bounding box center [73, 33] width 89 height 11
type input "*******"
type input "*"
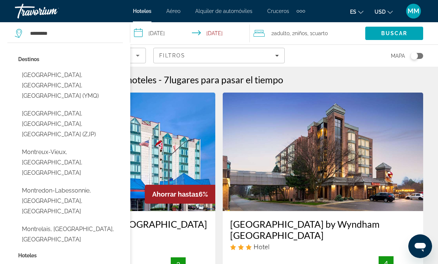
click at [80, 76] on button "[GEOGRAPHIC_DATA], [GEOGRAPHIC_DATA], [GEOGRAPHIC_DATA] (YMQ)" at bounding box center [70, 85] width 105 height 35
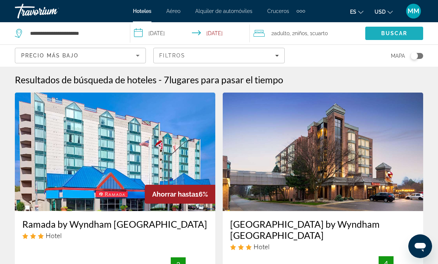
click at [395, 33] on span "Buscar" at bounding box center [394, 33] width 26 height 6
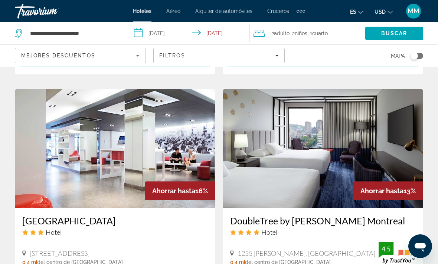
scroll to position [1129, 0]
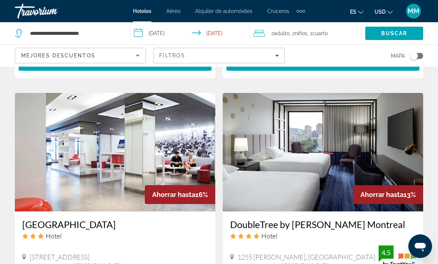
click at [422, 59] on button "Toggle map" at bounding box center [414, 56] width 18 height 7
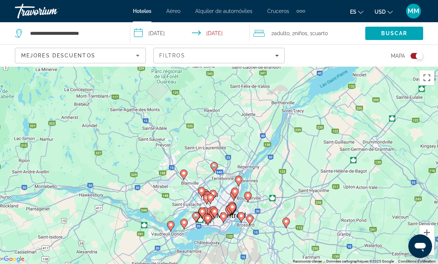
scroll to position [1, 0]
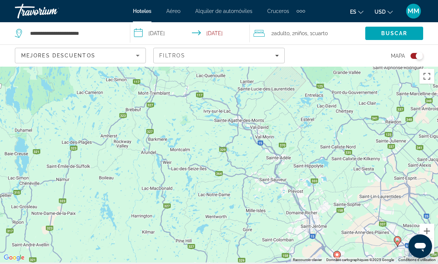
click at [252, 133] on div "Pour activer le glissement du marqueur avec le clavier, appuyez sur Alt+Entrée.…" at bounding box center [219, 164] width 438 height 198
click at [242, 132] on div "Pour activer le glissement du marqueur avec le clavier, appuyez sur Alt+Entrée.…" at bounding box center [219, 164] width 438 height 198
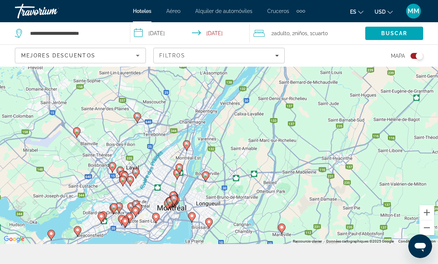
scroll to position [22, 0]
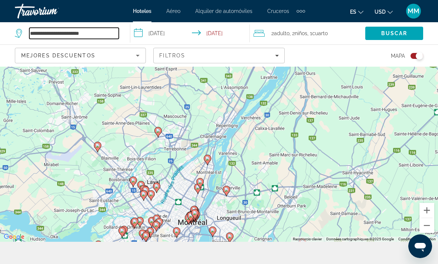
click at [109, 35] on input "**********" at bounding box center [73, 33] width 89 height 11
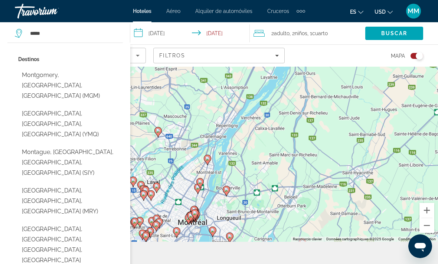
click at [92, 223] on button "[GEOGRAPHIC_DATA], [GEOGRAPHIC_DATA], [GEOGRAPHIC_DATA], [GEOGRAPHIC_DATA] ([GE…" at bounding box center [70, 251] width 105 height 56
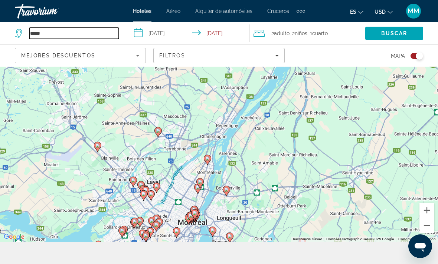
type input "**********"
click at [398, 30] on span "Buscar" at bounding box center [394, 33] width 26 height 6
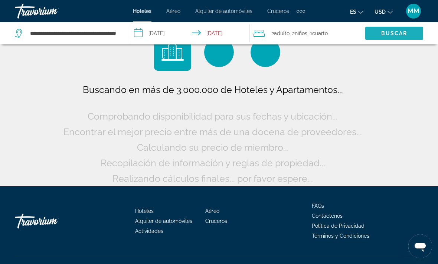
scroll to position [22, 0]
